Goal: Information Seeking & Learning: Learn about a topic

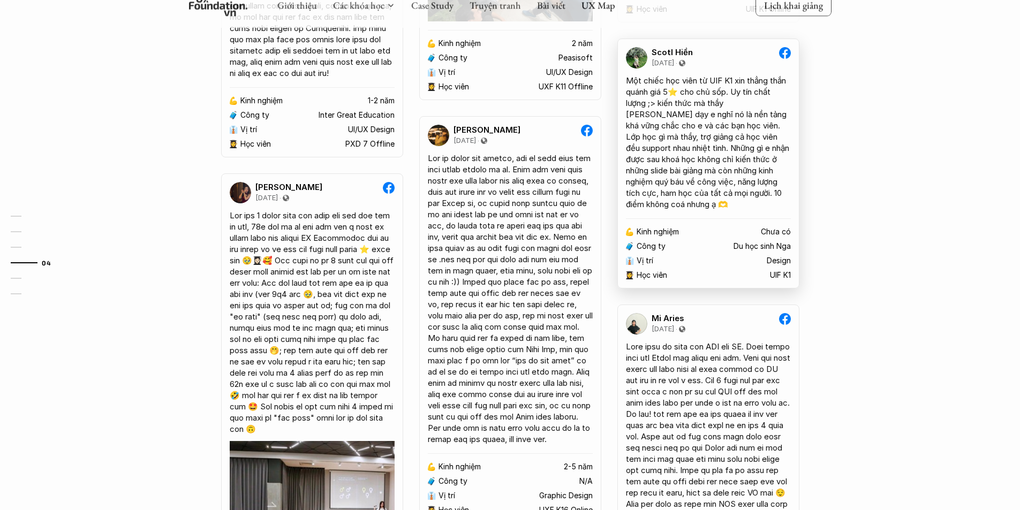
scroll to position [1713, 0]
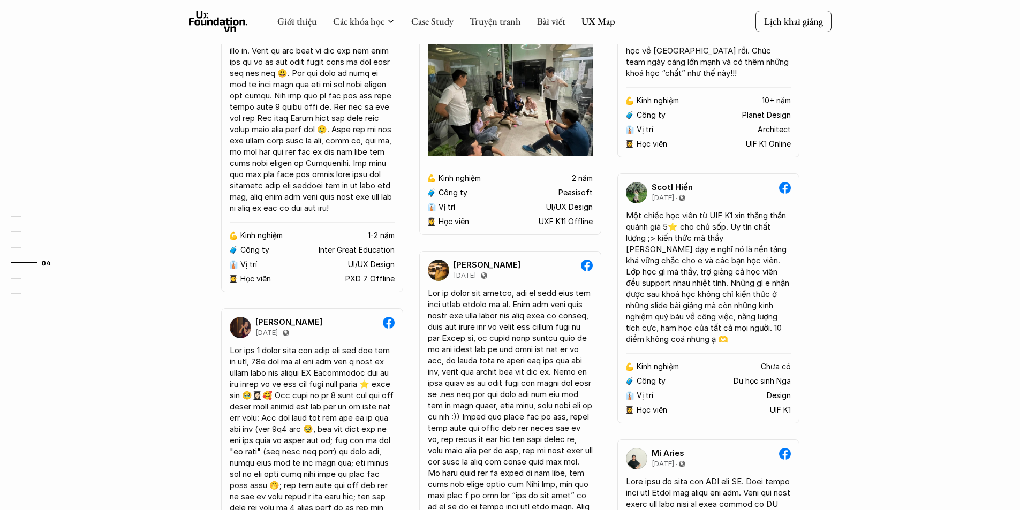
click at [602, 27] on div "Giới thiệu Các khóa học Case Study Truyện tranh Bài viết UX Map" at bounding box center [446, 21] width 338 height 21
click at [595, 24] on link "UX Map" at bounding box center [598, 21] width 34 height 12
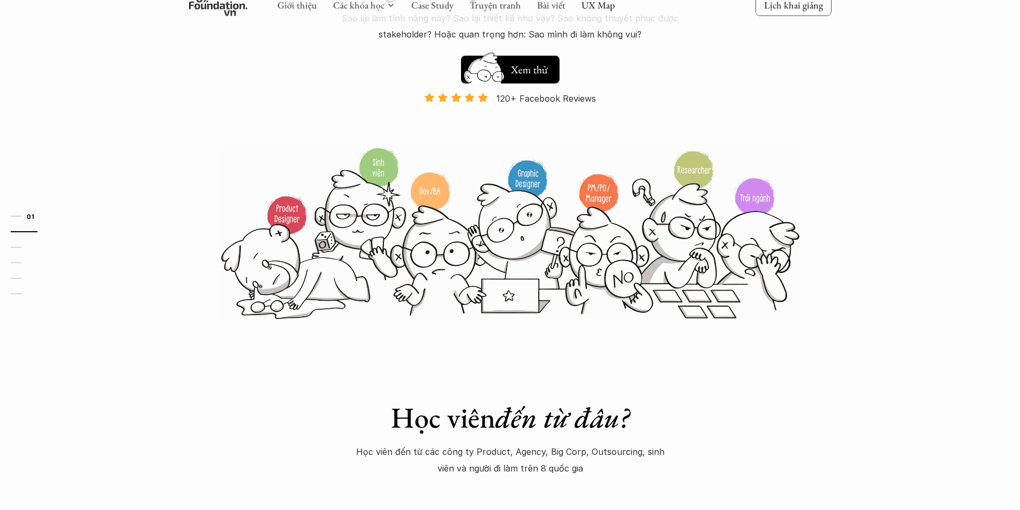
scroll to position [161, 0]
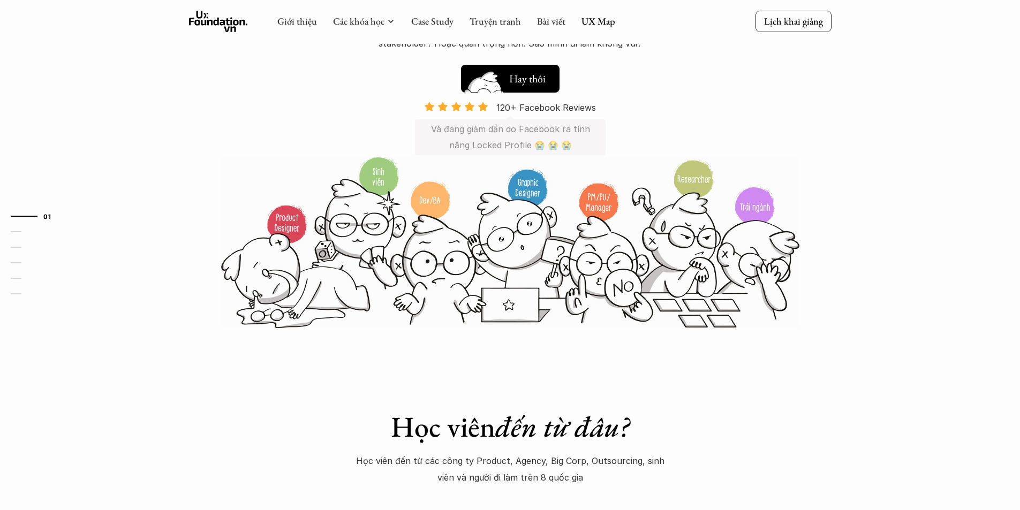
click at [509, 87] on img at bounding box center [484, 95] width 57 height 49
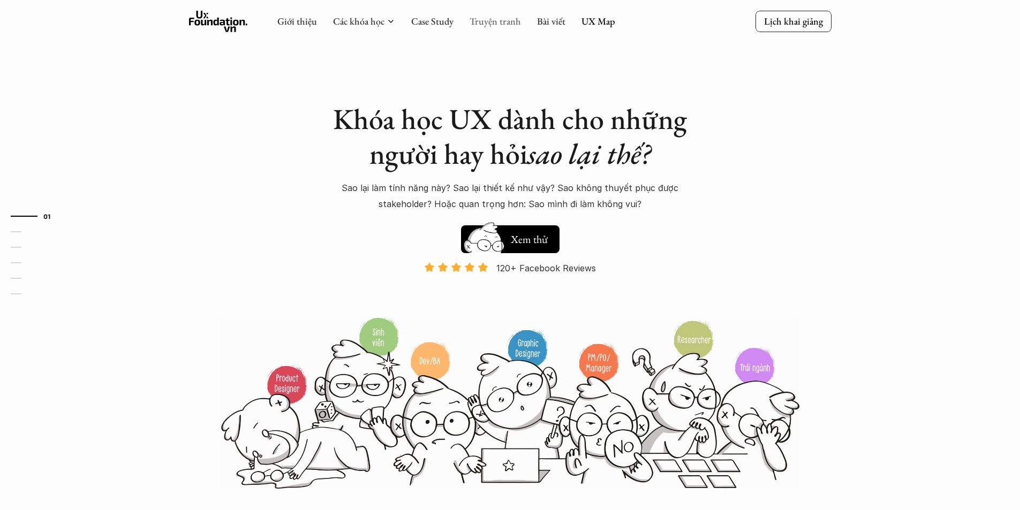
click at [496, 19] on link "Truyện tranh" at bounding box center [495, 21] width 51 height 12
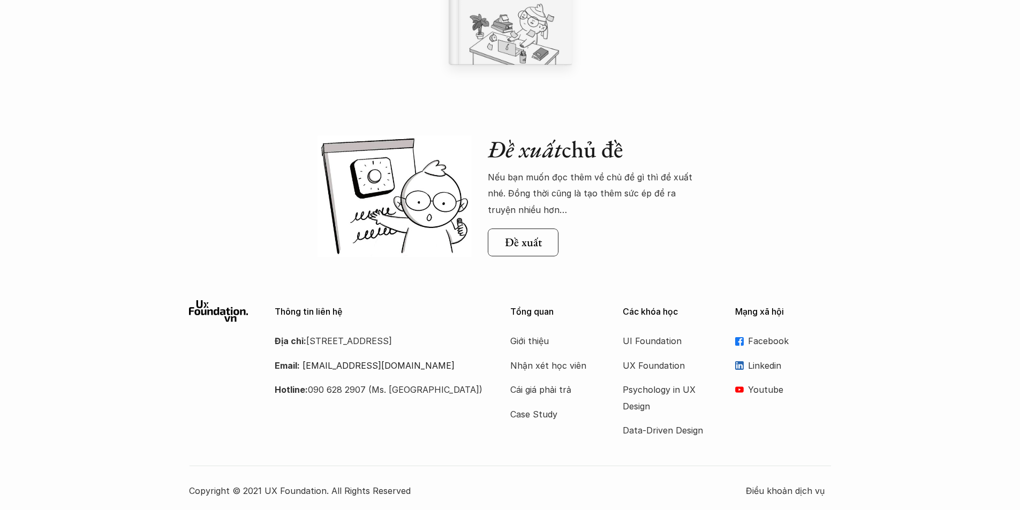
scroll to position [1047, 0]
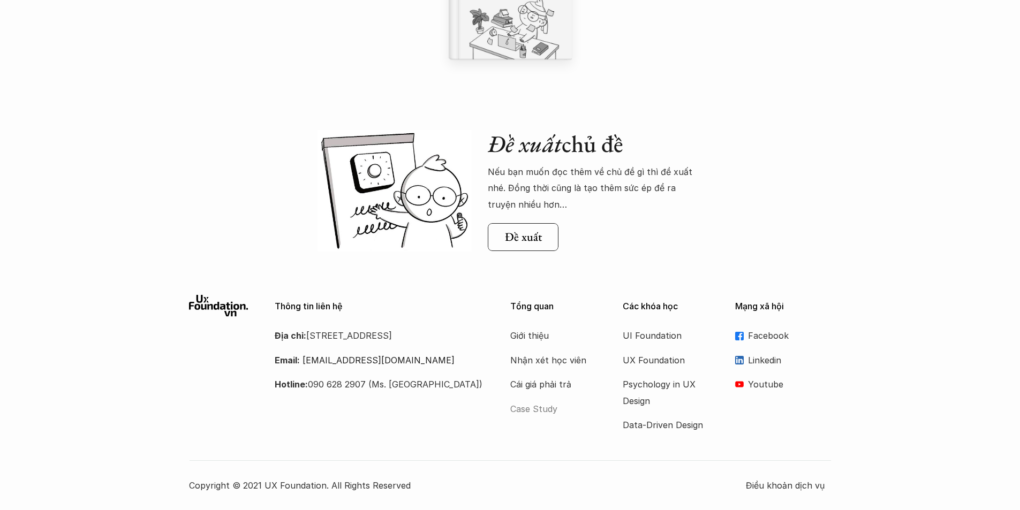
click at [537, 407] on p "Case Study" at bounding box center [553, 409] width 86 height 16
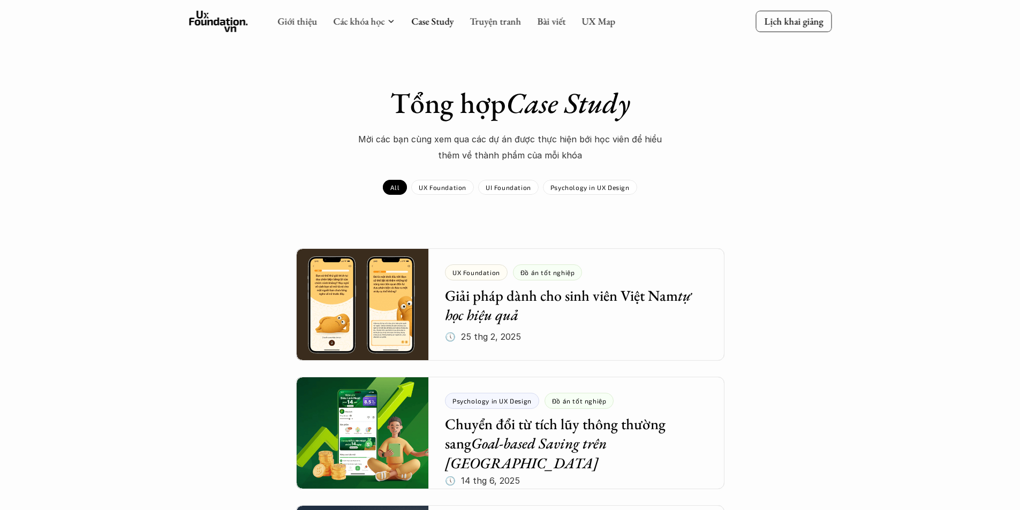
click at [230, 18] on icon at bounding box center [218, 21] width 59 height 21
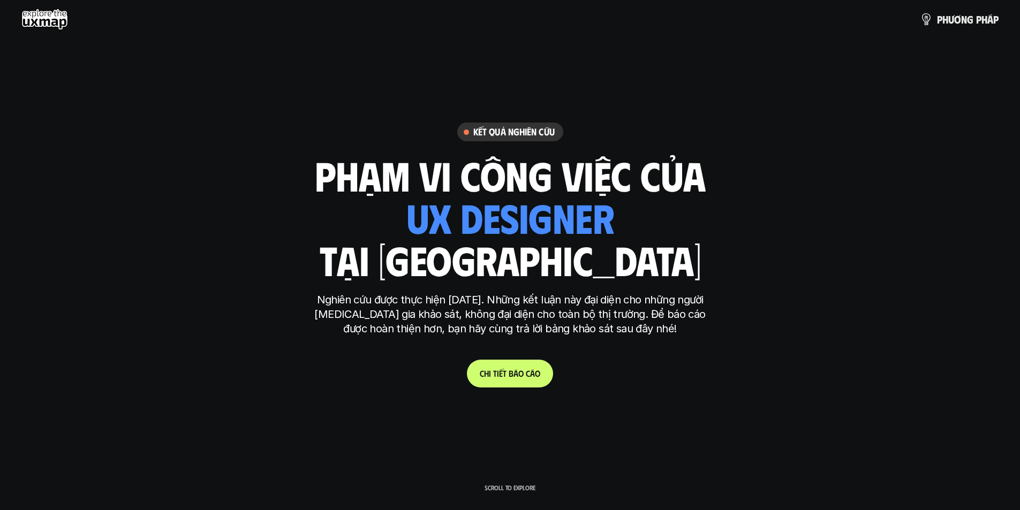
click at [509, 486] on p "Scroll to explore" at bounding box center [509, 487] width 51 height 7
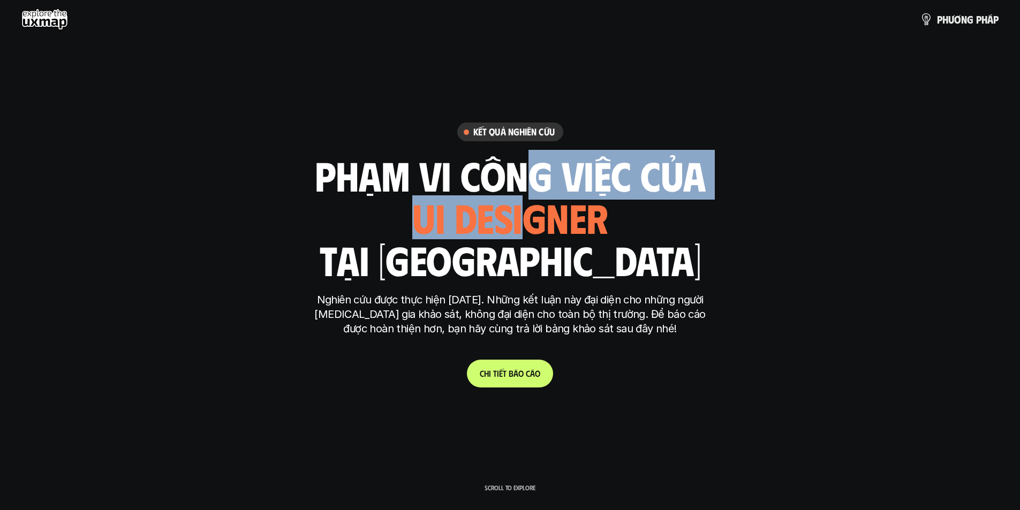
drag, startPoint x: 504, startPoint y: 177, endPoint x: 518, endPoint y: 213, distance: 38.2
click at [518, 213] on div "phạm vi công việc của ui designer ui/ux designer product designer UX designer u…" at bounding box center [510, 217] width 391 height 125
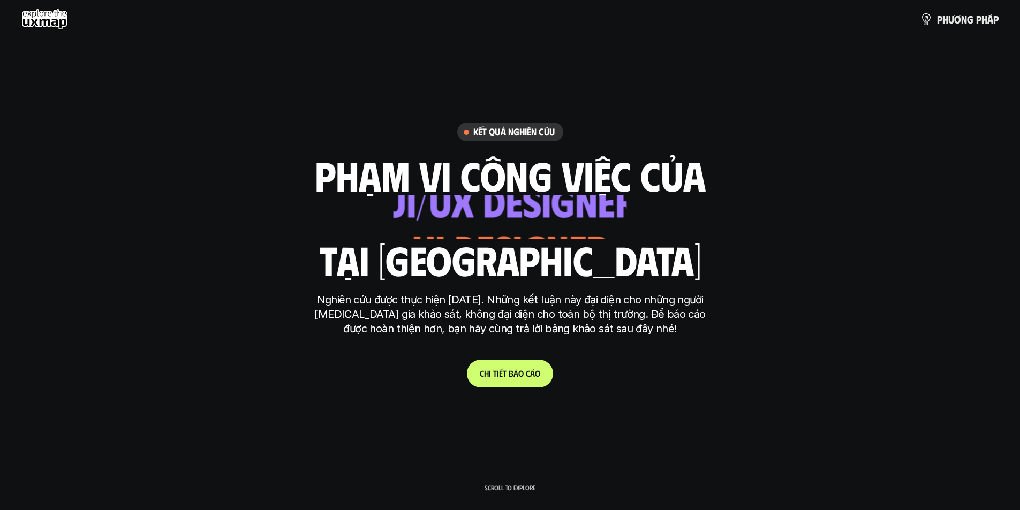
click at [318, 167] on h1 "phạm vi công việc của" at bounding box center [510, 175] width 391 height 45
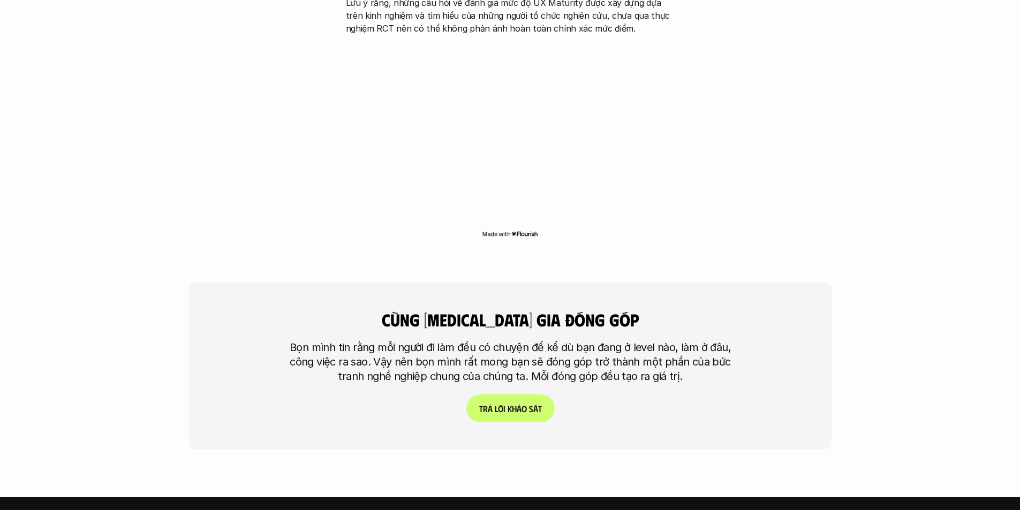
scroll to position [2570, 0]
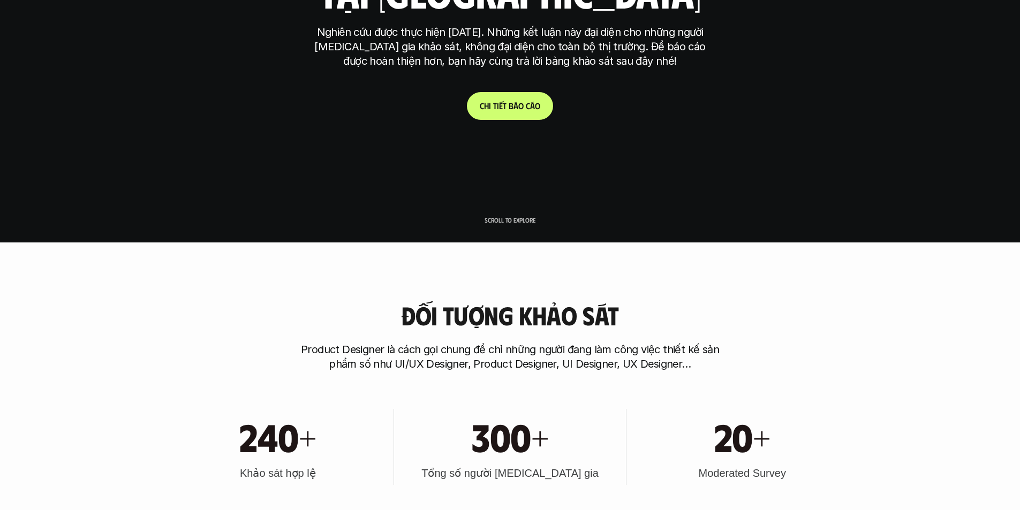
click at [506, 99] on link "C h i t i ế t b á o c á o" at bounding box center [510, 106] width 86 height 28
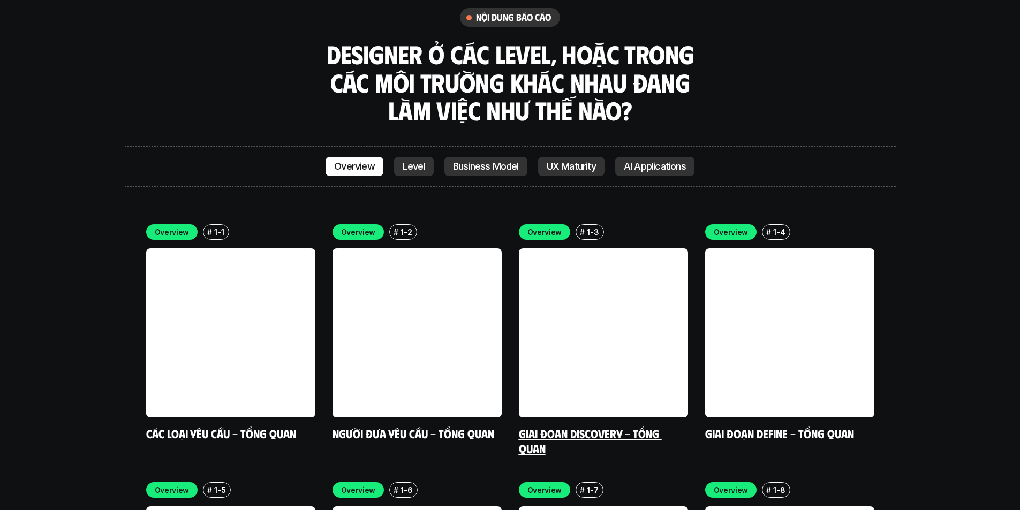
scroll to position [2773, 0]
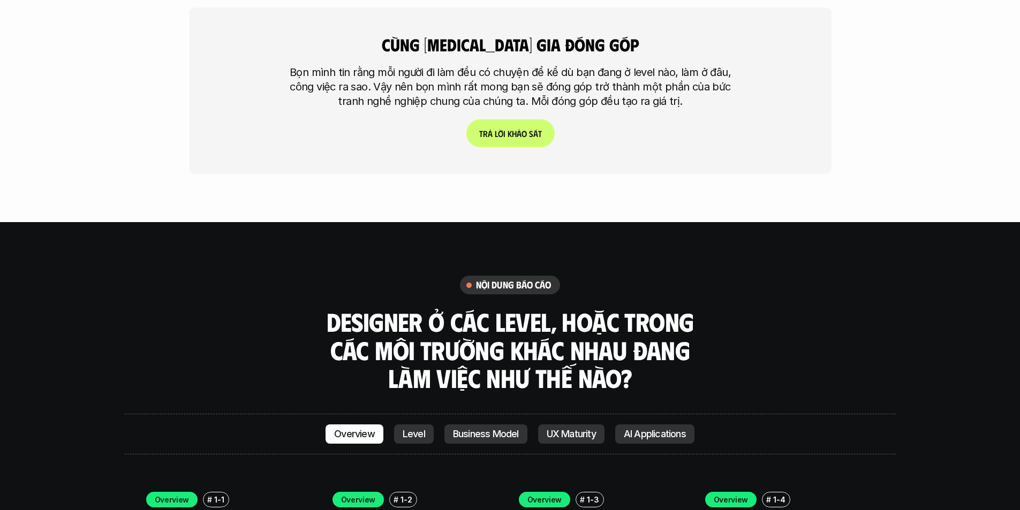
click at [484, 429] on p "Business Model" at bounding box center [486, 434] width 66 height 11
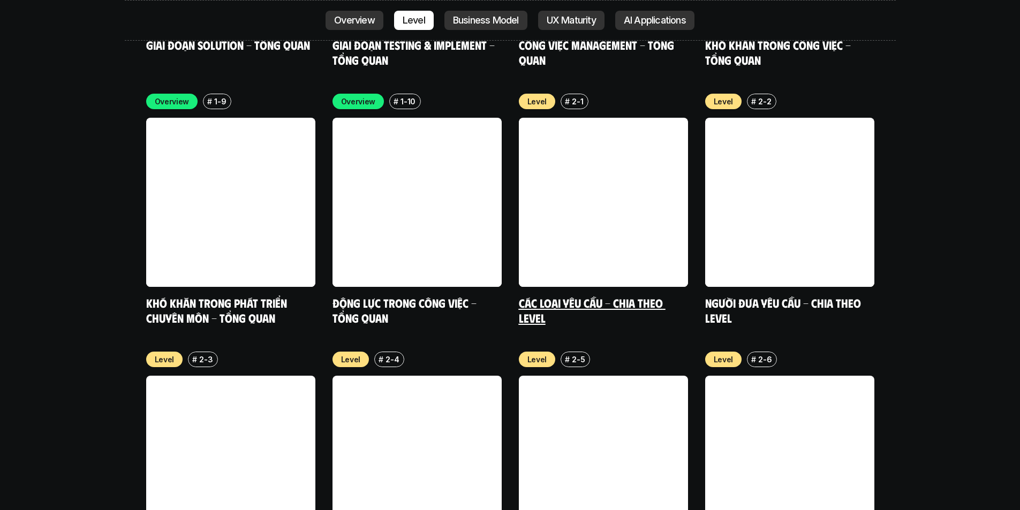
scroll to position [3856, 0]
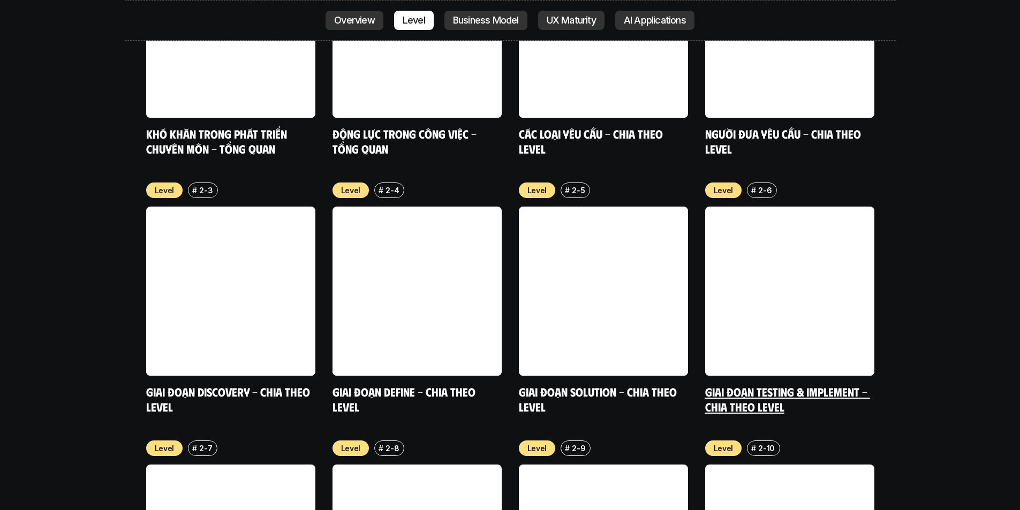
click at [780, 207] on link at bounding box center [789, 291] width 169 height 169
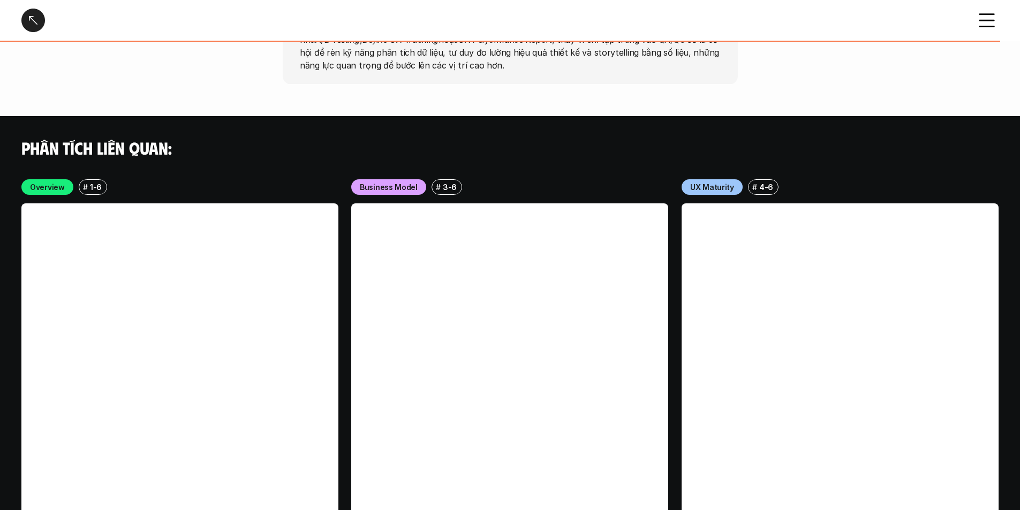
scroll to position [2844, 0]
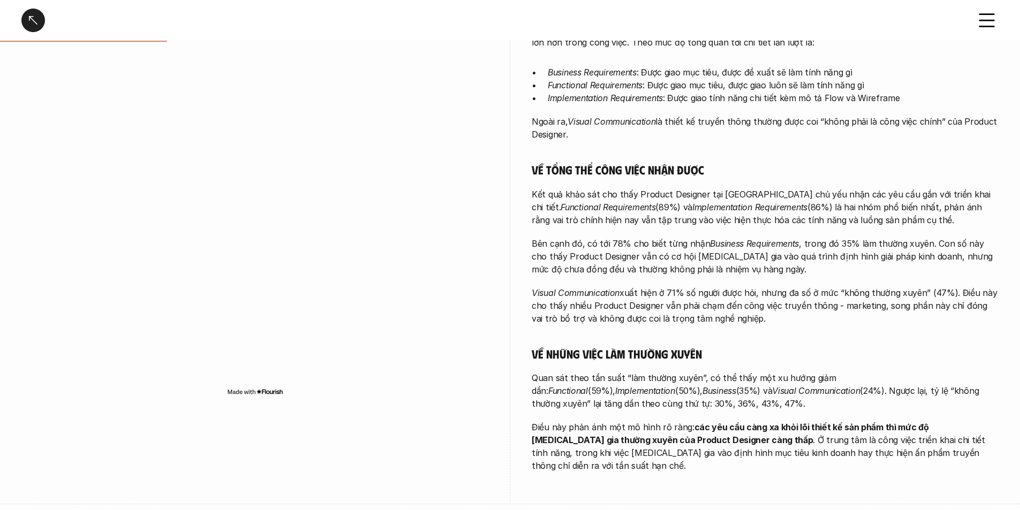
scroll to position [268, 0]
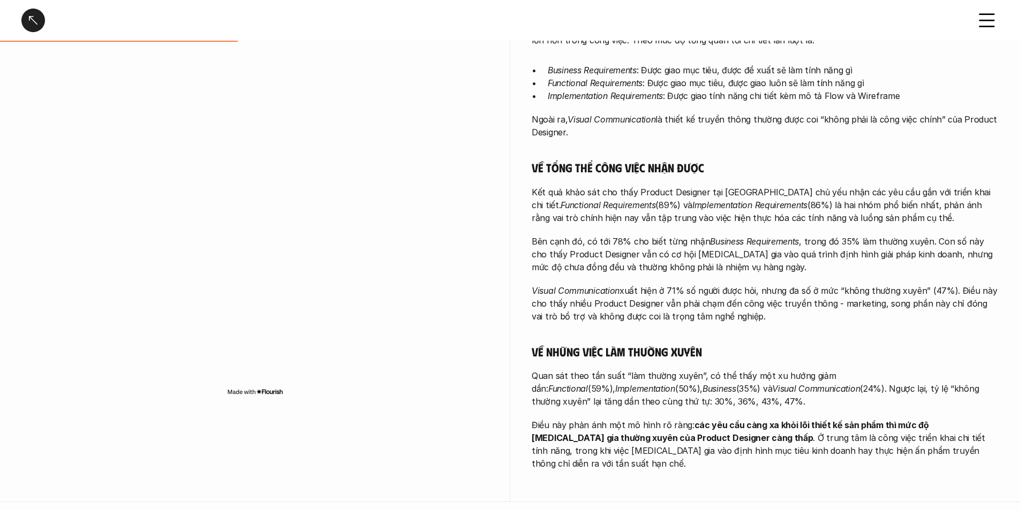
click at [262, 393] on img at bounding box center [255, 392] width 56 height 9
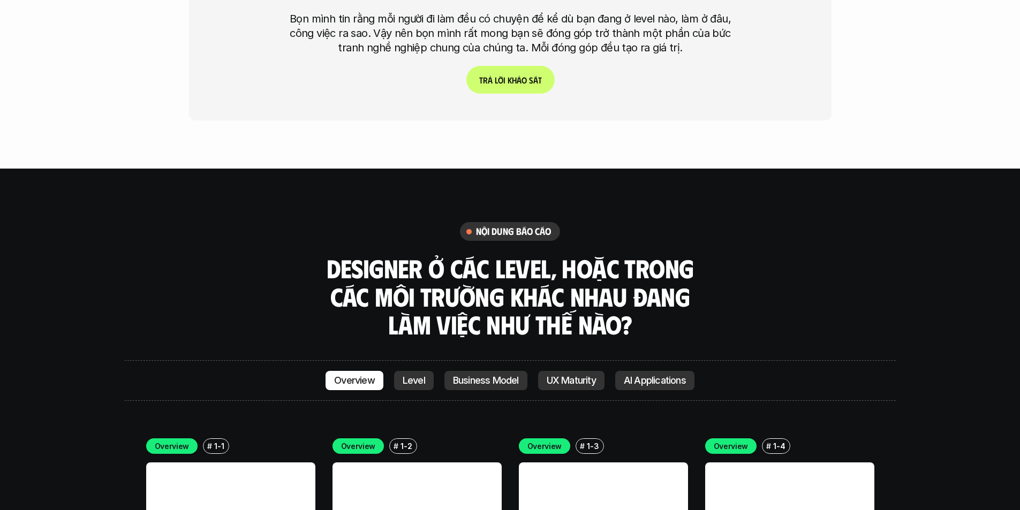
scroll to position [2730, 0]
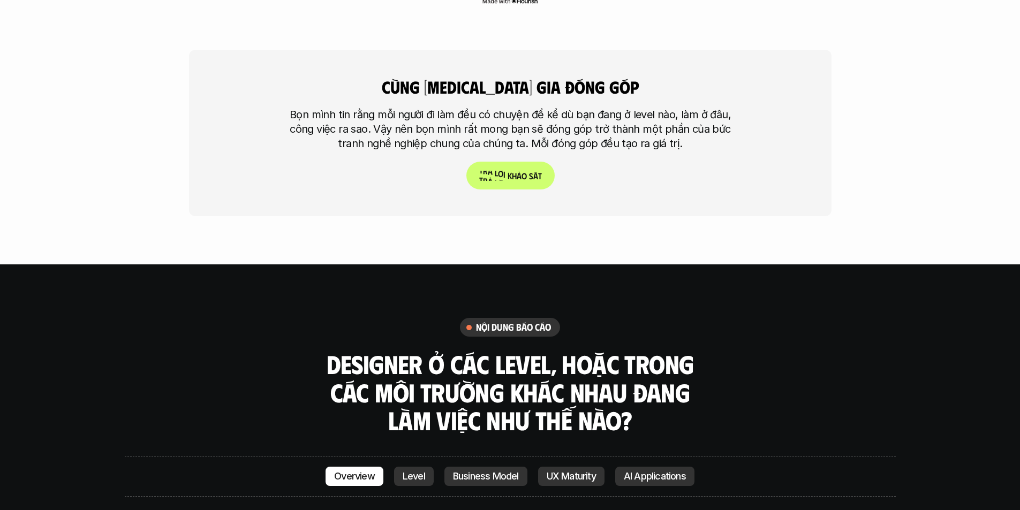
click at [497, 171] on p "T r ả l ờ i k h ả o s á t" at bounding box center [510, 176] width 63 height 10
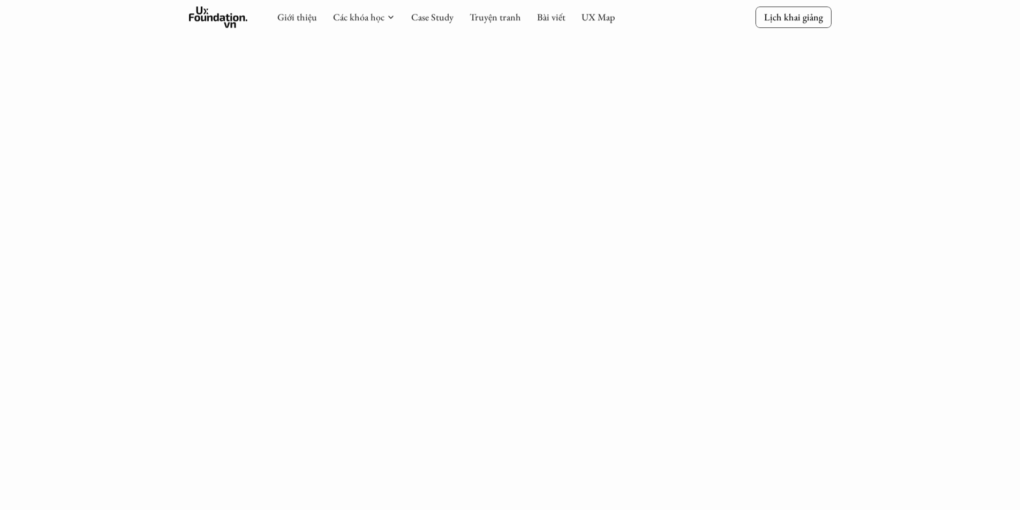
scroll to position [853, 0]
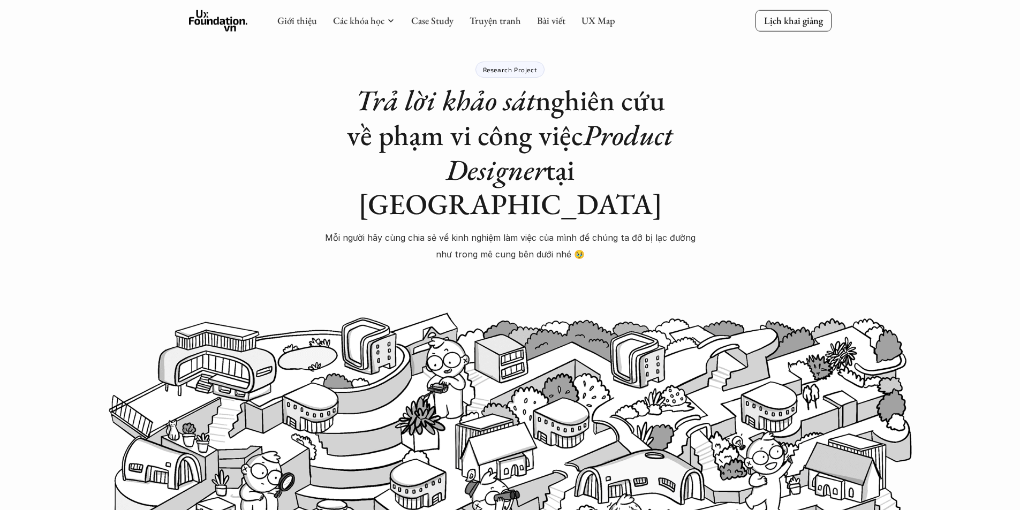
scroll to position [0, 0]
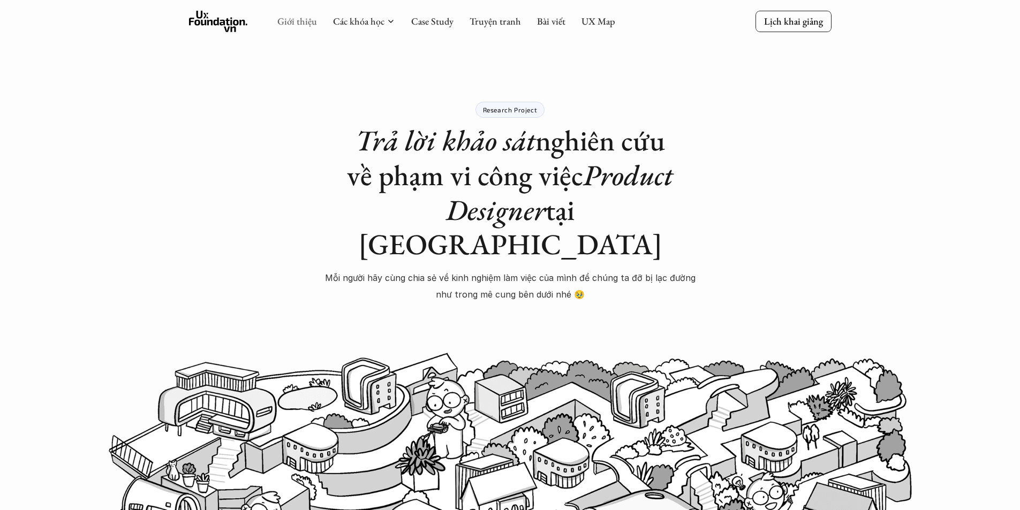
click at [293, 20] on link "Giới thiệu" at bounding box center [297, 21] width 40 height 12
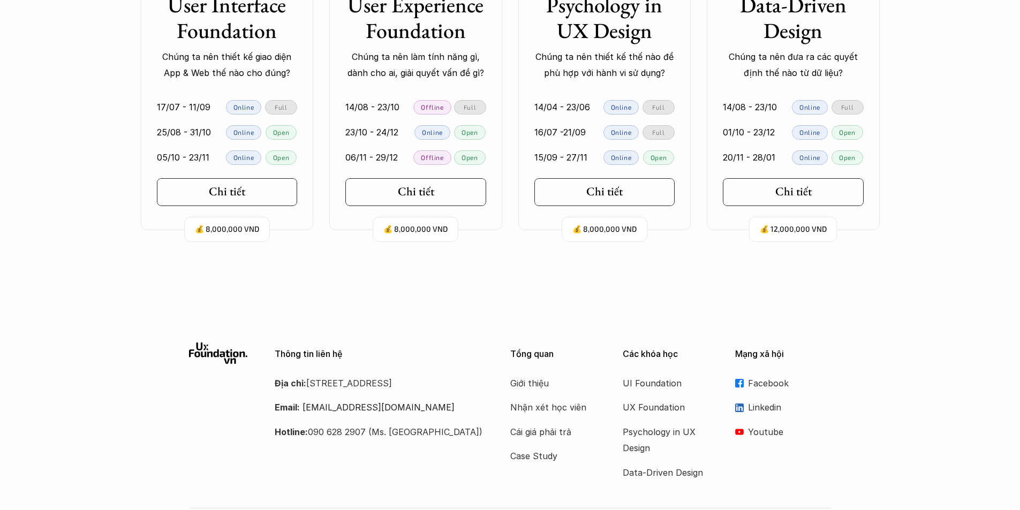
scroll to position [2406, 0]
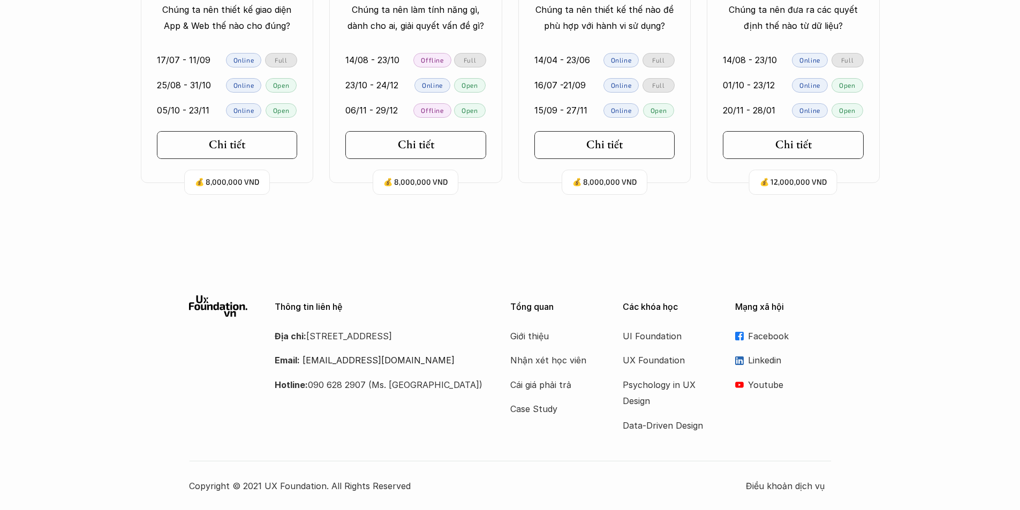
click at [759, 334] on p "Facebook" at bounding box center [790, 336] width 84 height 16
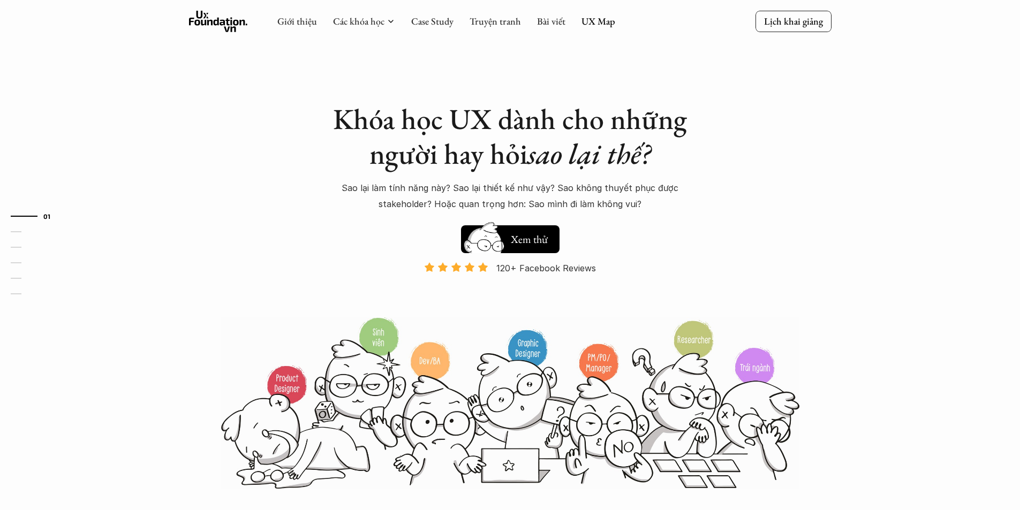
scroll to position [23, 0]
